Goal: Obtain resource: Obtain resource

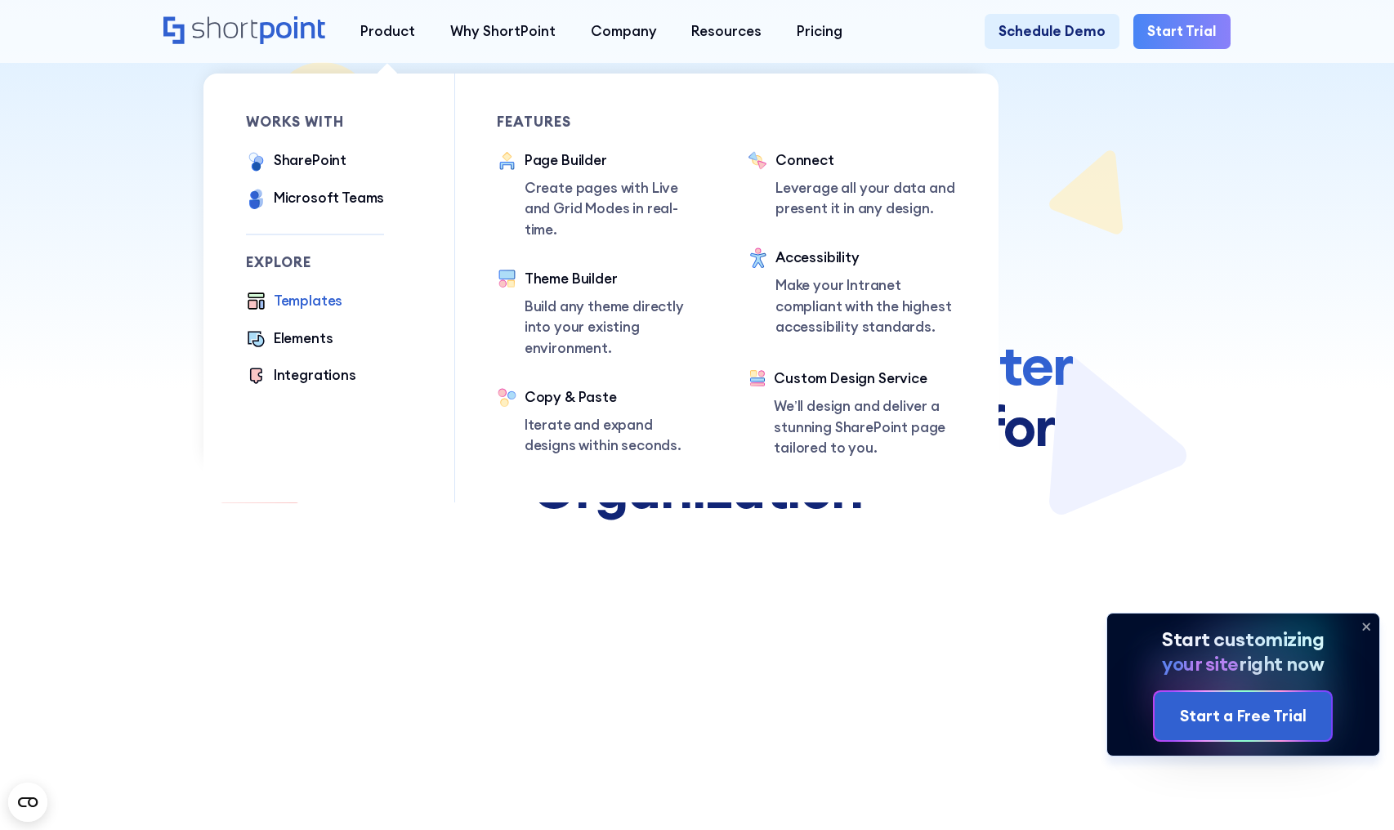
click at [330, 300] on div "Templates" at bounding box center [308, 301] width 69 height 21
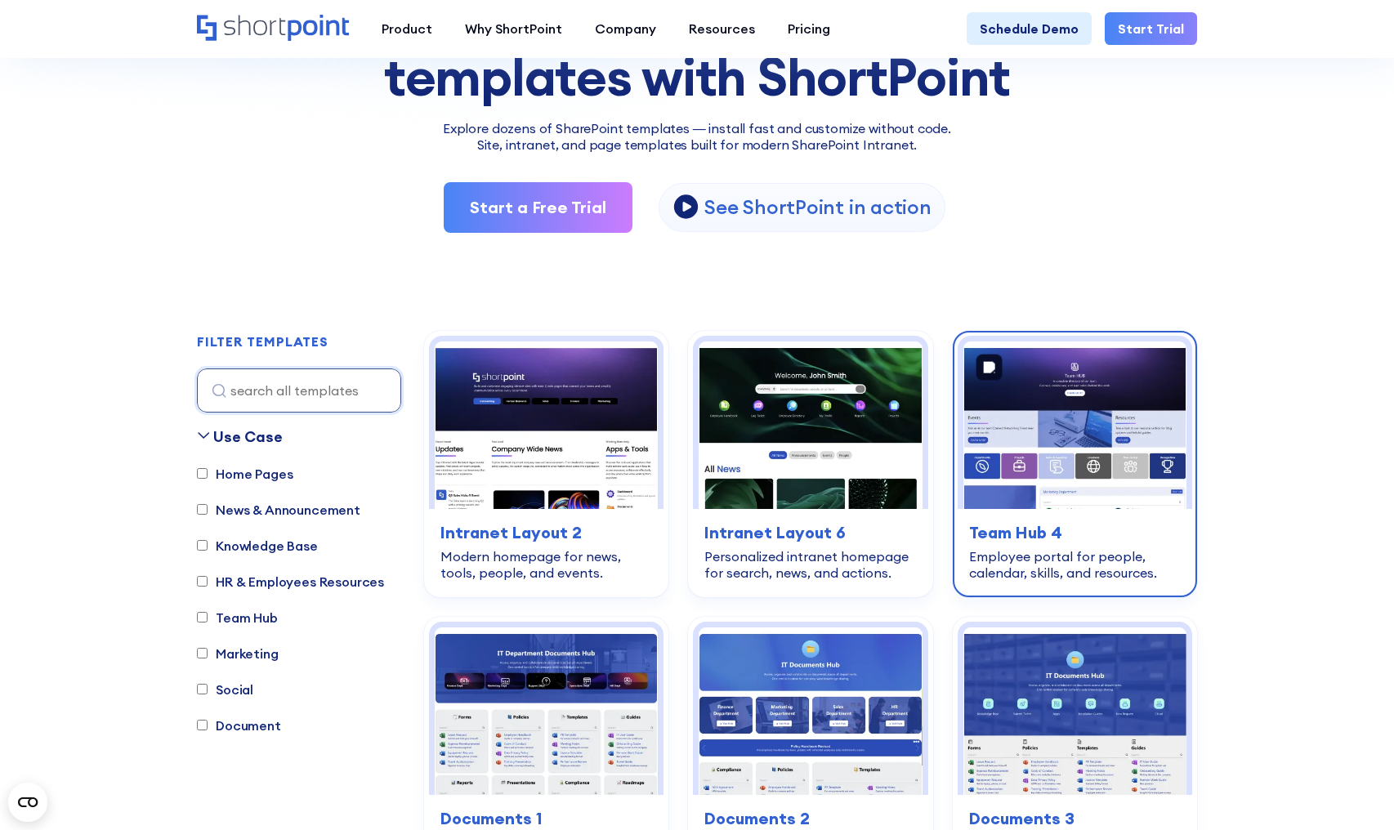
scroll to position [236, 0]
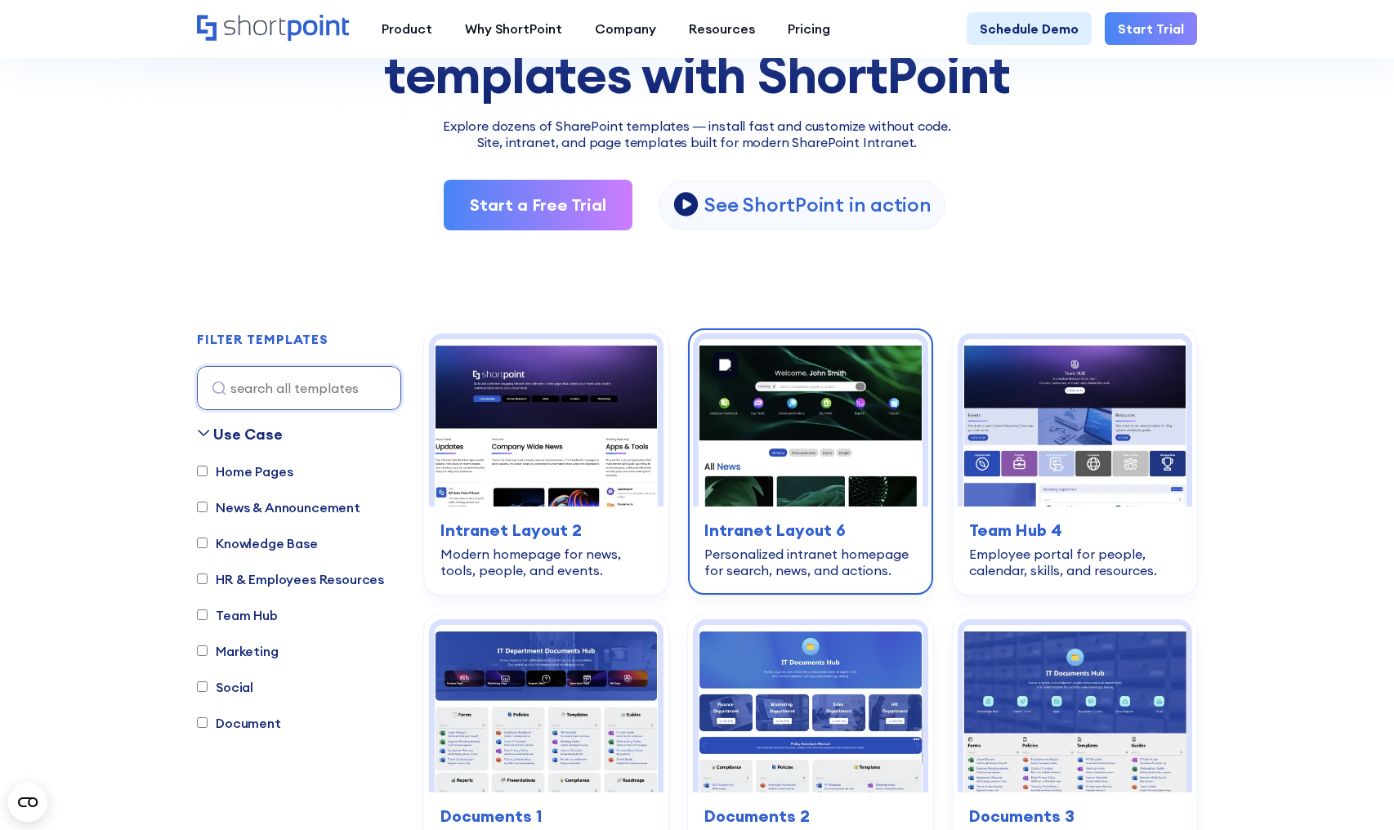
click at [835, 411] on img at bounding box center [810, 423] width 223 height 168
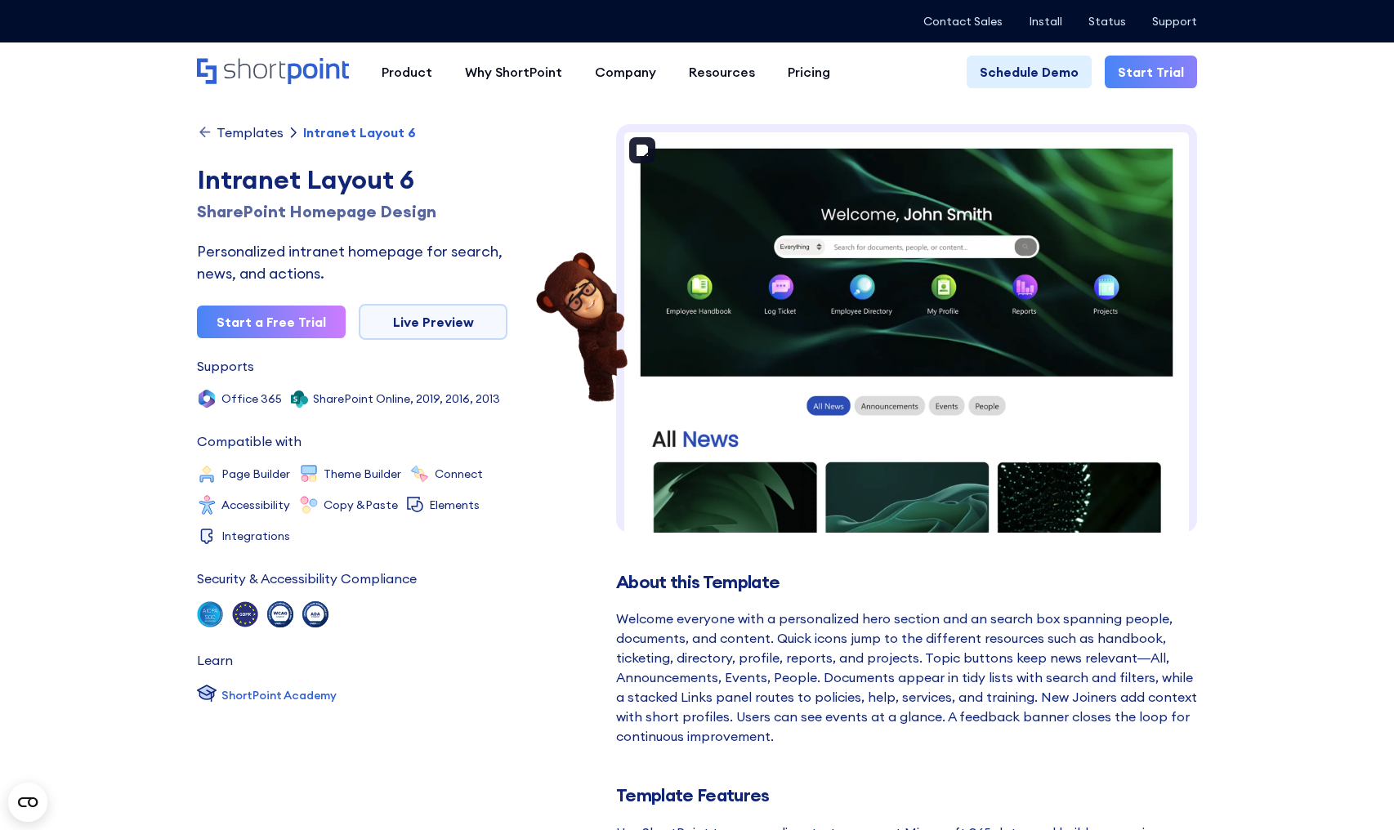
click at [783, 438] on img at bounding box center [906, 744] width 581 height 1241
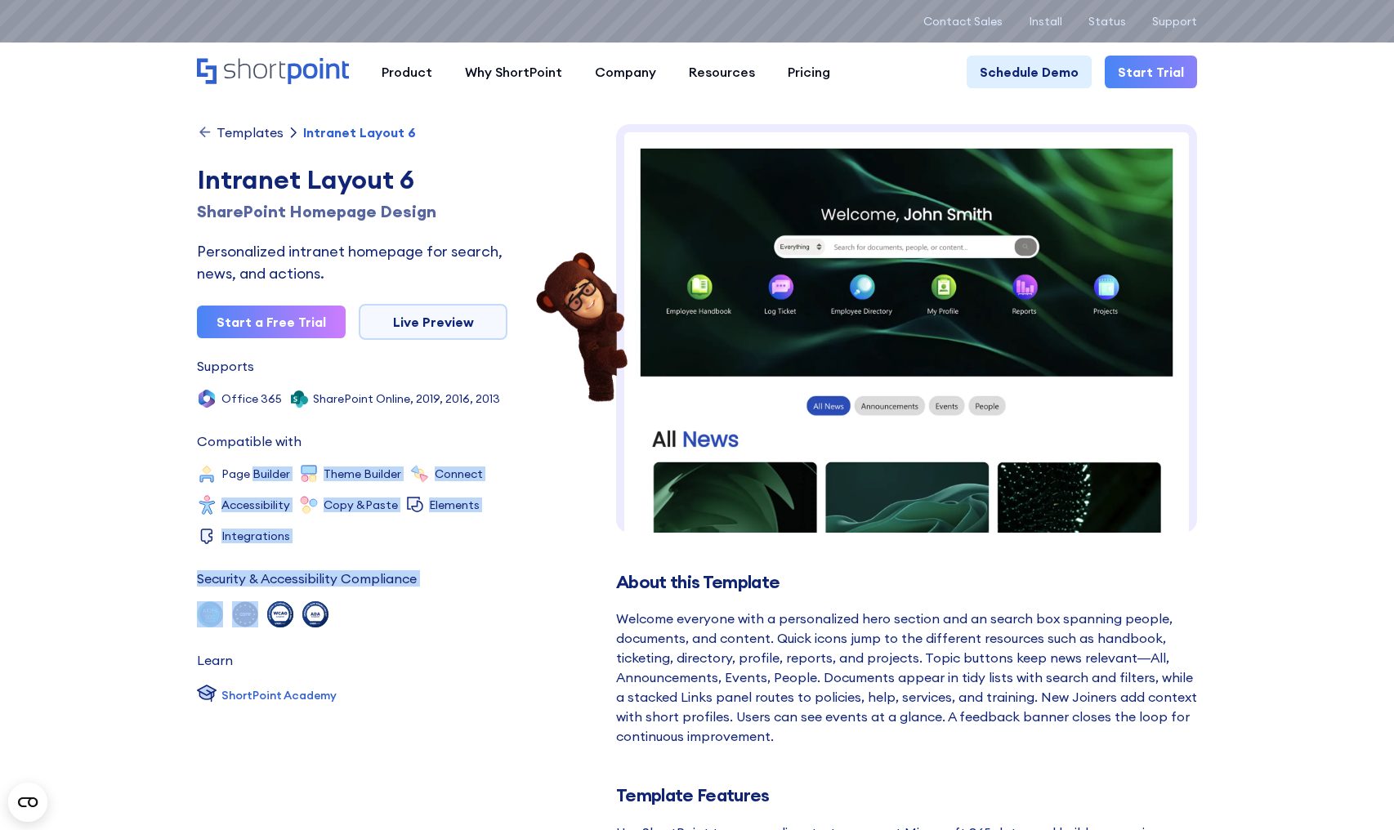
drag, startPoint x: 250, startPoint y: 467, endPoint x: 435, endPoint y: 625, distance: 243.4
click at [435, 625] on div "Categories Corporate Supports Office 365 SharePoint Online, 2019, 2016, 2013 Co…" at bounding box center [352, 534] width 311 height 348
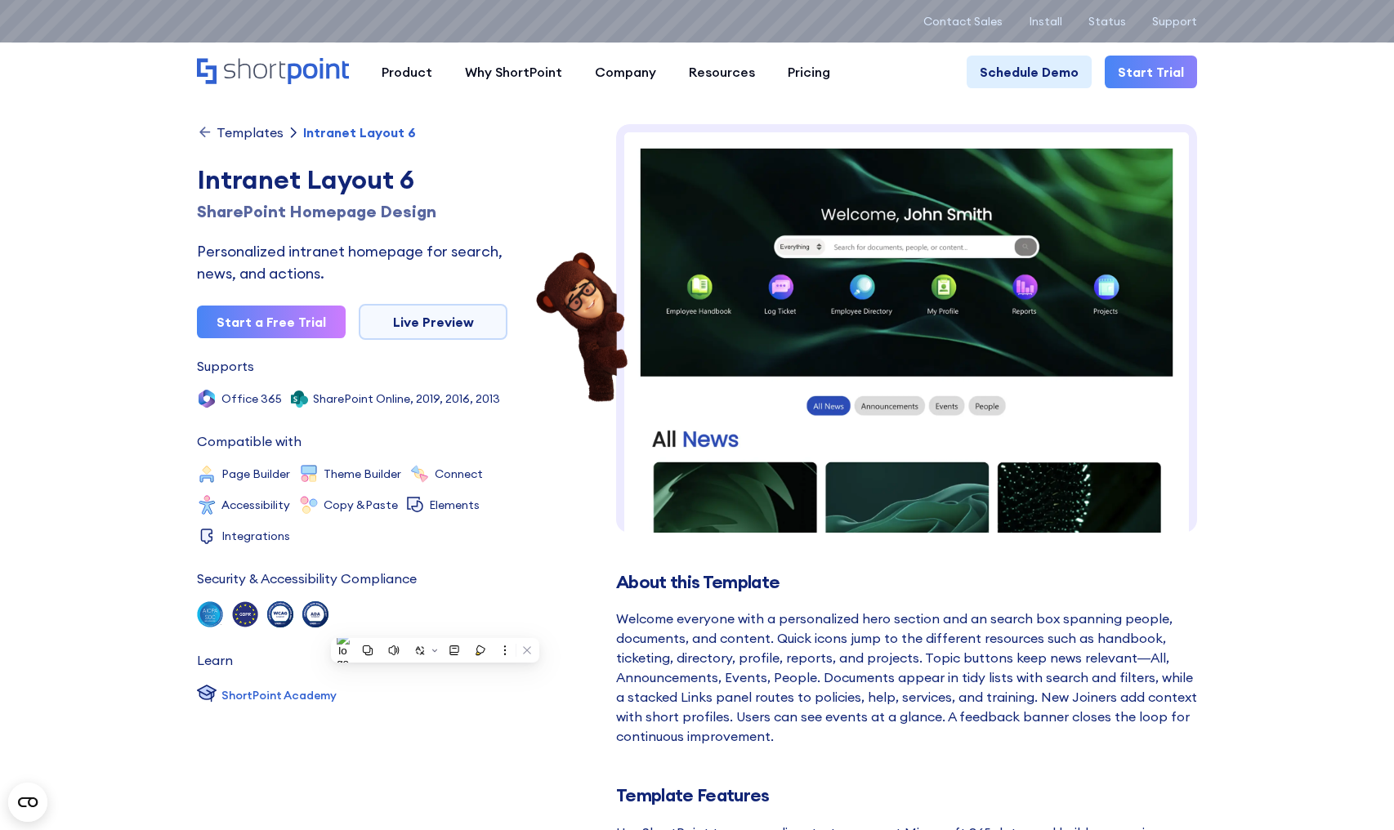
click at [435, 625] on div "SOC 2 Type II, SOC 3 GDPR WCAG 2.1 ADA" at bounding box center [352, 615] width 311 height 26
drag, startPoint x: 281, startPoint y: 613, endPoint x: 323, endPoint y: 639, distance: 49.2
click at [323, 639] on div "Categories Corporate Supports Office 365 SharePoint Online, 2019, 2016, 2013 Co…" at bounding box center [352, 534] width 311 height 348
click at [1185, 17] on p "Support" at bounding box center [1174, 21] width 45 height 13
click at [1181, 19] on p "Support" at bounding box center [1174, 21] width 45 height 13
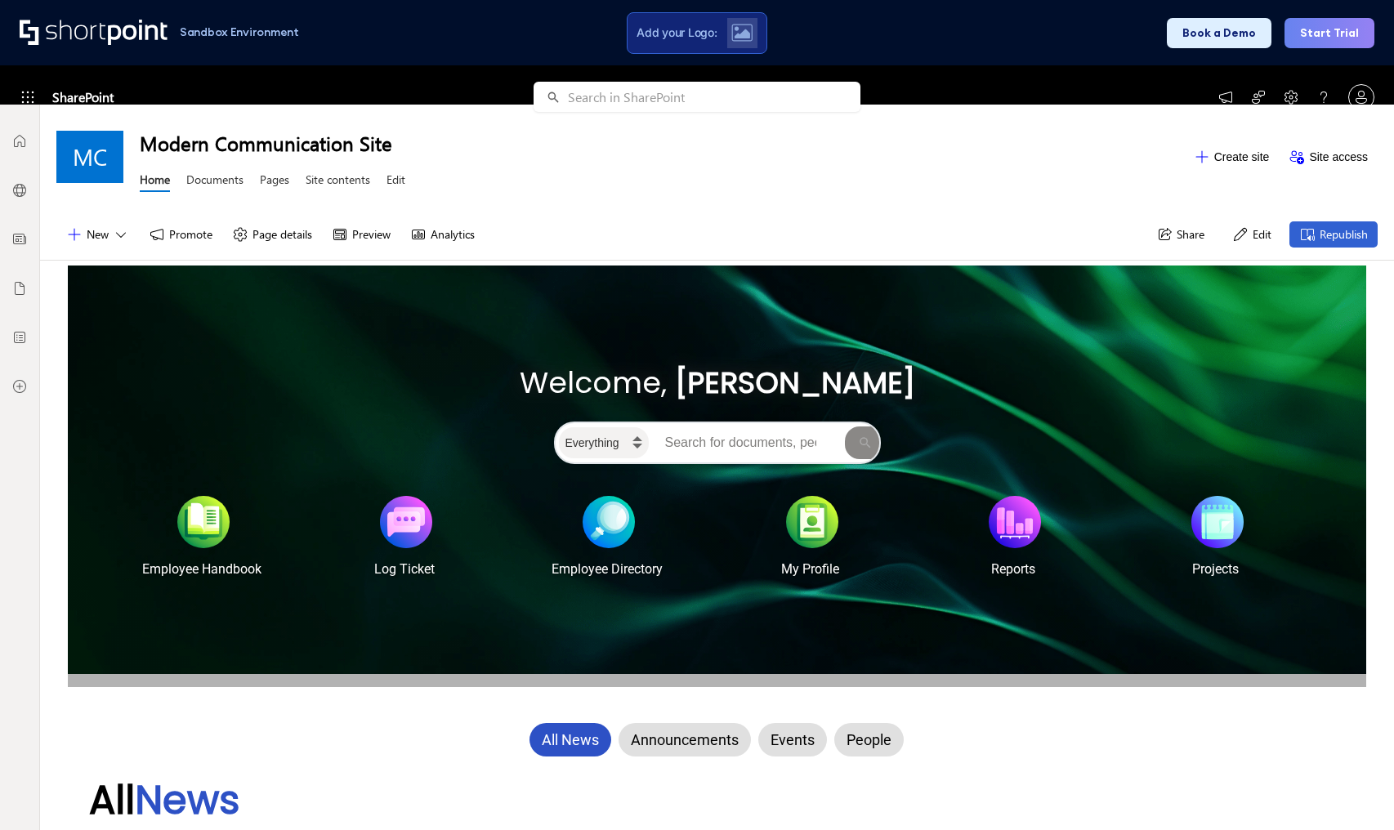
click at [59, 759] on div "Welcome, John Smith Everything People Documents Sites Employee Handbook Log Tic…" at bounding box center [717, 676] width 1322 height 830
click at [1249, 235] on button "Edit" at bounding box center [1252, 235] width 59 height 26
click at [1250, 244] on button "Edit" at bounding box center [1252, 235] width 59 height 26
click at [830, 213] on div "New Promote Page details Preview Analytics Share Edit Republish" at bounding box center [717, 234] width 1354 height 51
click at [852, 472] on div "Everything People Documents Sites" at bounding box center [718, 442] width 360 height 75
